Goal: Task Accomplishment & Management: Use online tool/utility

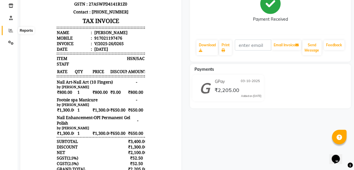
click at [11, 29] on icon at bounding box center [11, 30] width 4 height 4
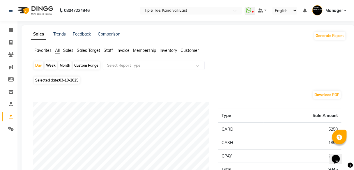
click at [109, 51] on span "Staff" at bounding box center [108, 50] width 9 height 5
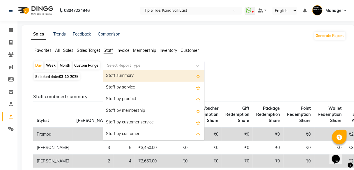
click at [190, 66] on div at bounding box center [153, 66] width 101 height 6
click at [156, 75] on div "Staff summary" at bounding box center [153, 76] width 101 height 12
select select "full_report"
select select "csv"
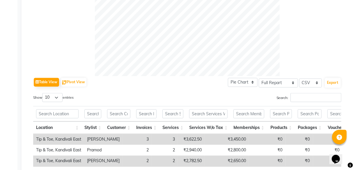
scroll to position [249, 0]
